Goal: Task Accomplishment & Management: Manage account settings

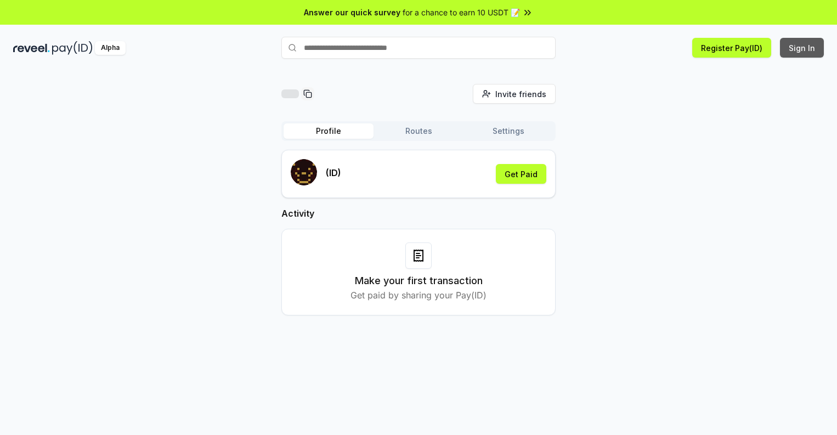
click at [802, 48] on button "Sign In" at bounding box center [802, 48] width 44 height 20
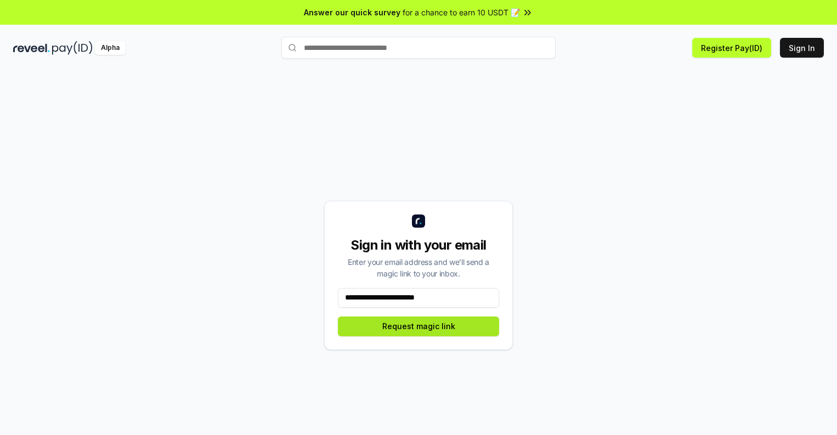
type input "**********"
click at [418, 326] on button "Request magic link" at bounding box center [418, 326] width 161 height 20
